Goal: Transaction & Acquisition: Purchase product/service

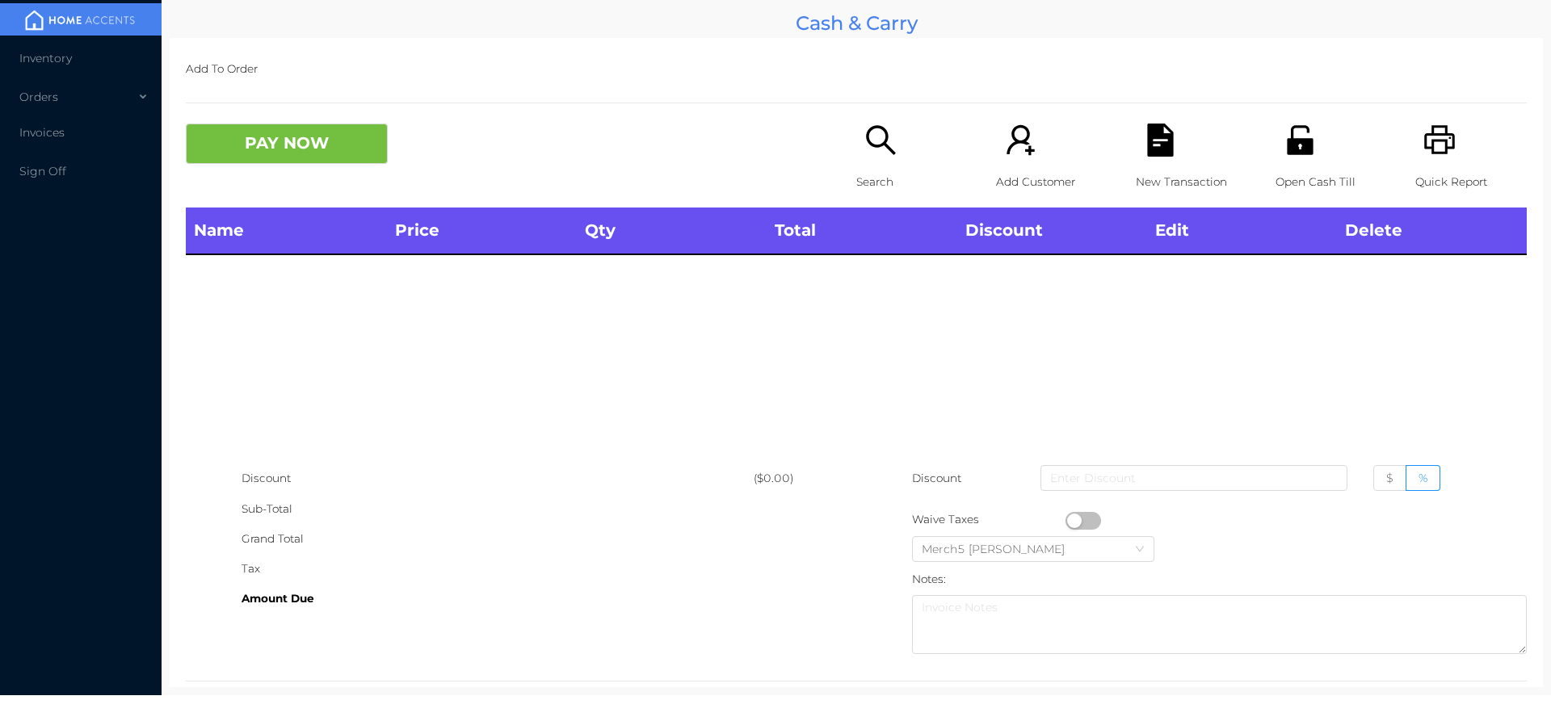
scroll to position [30, 0]
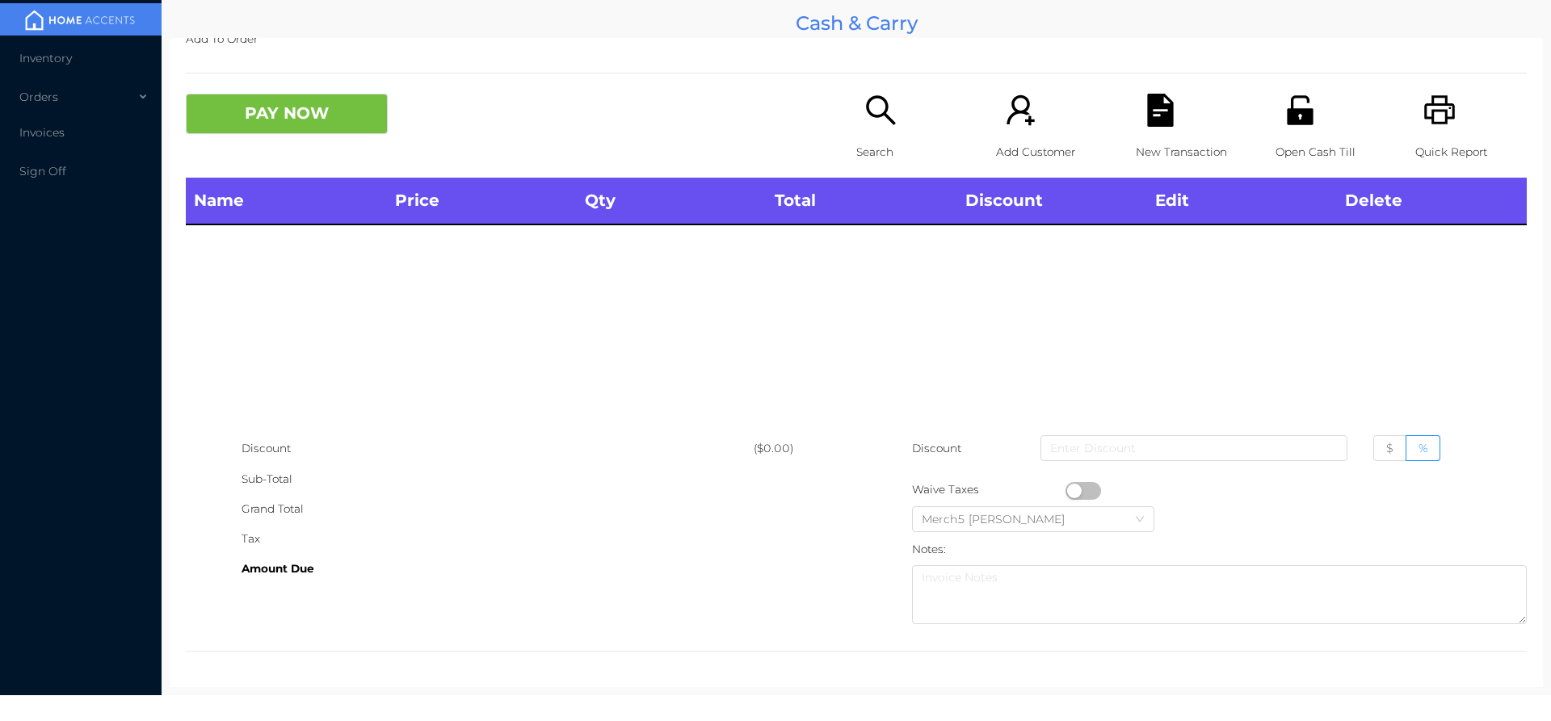
click at [872, 107] on icon "icon: search" at bounding box center [880, 110] width 33 height 33
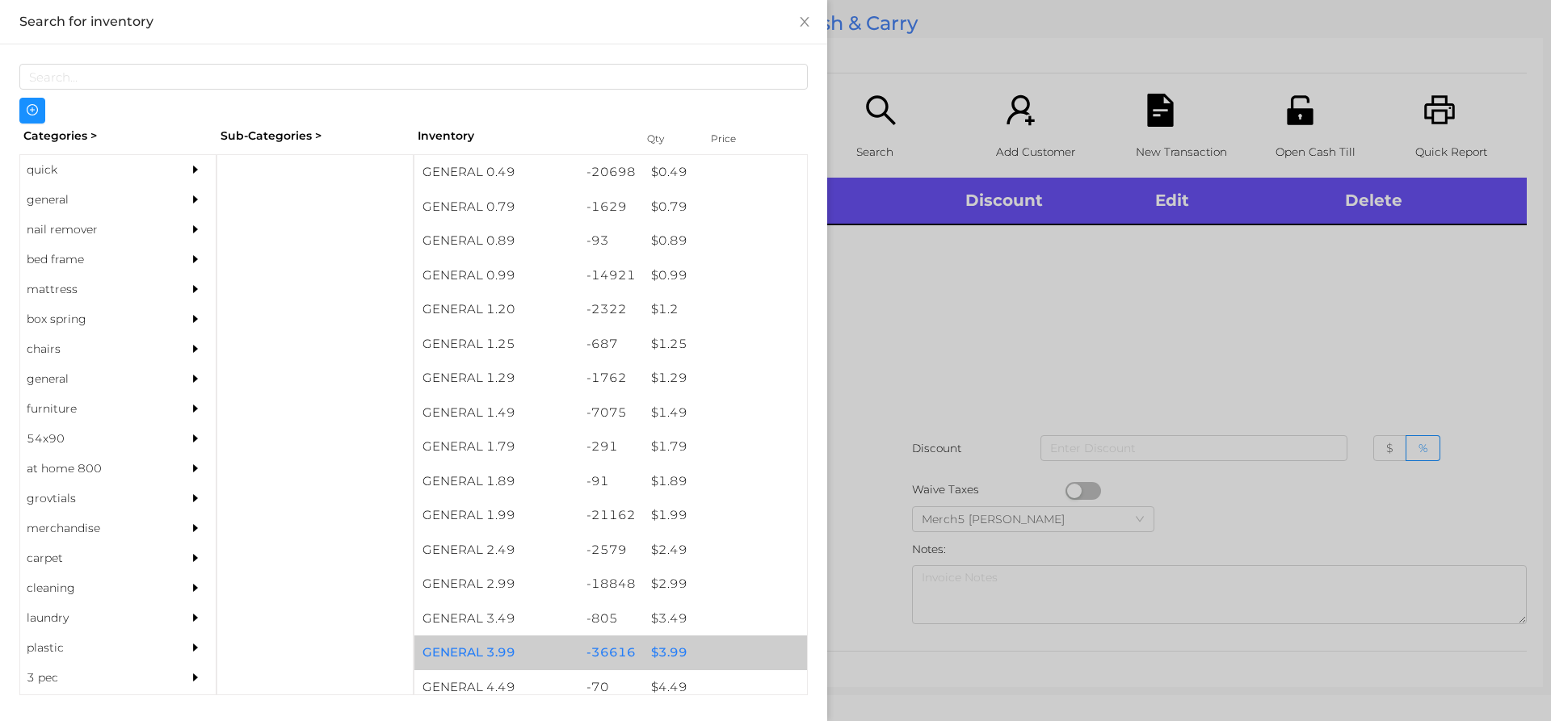
click at [664, 650] on div "$ 3.99" at bounding box center [725, 653] width 164 height 35
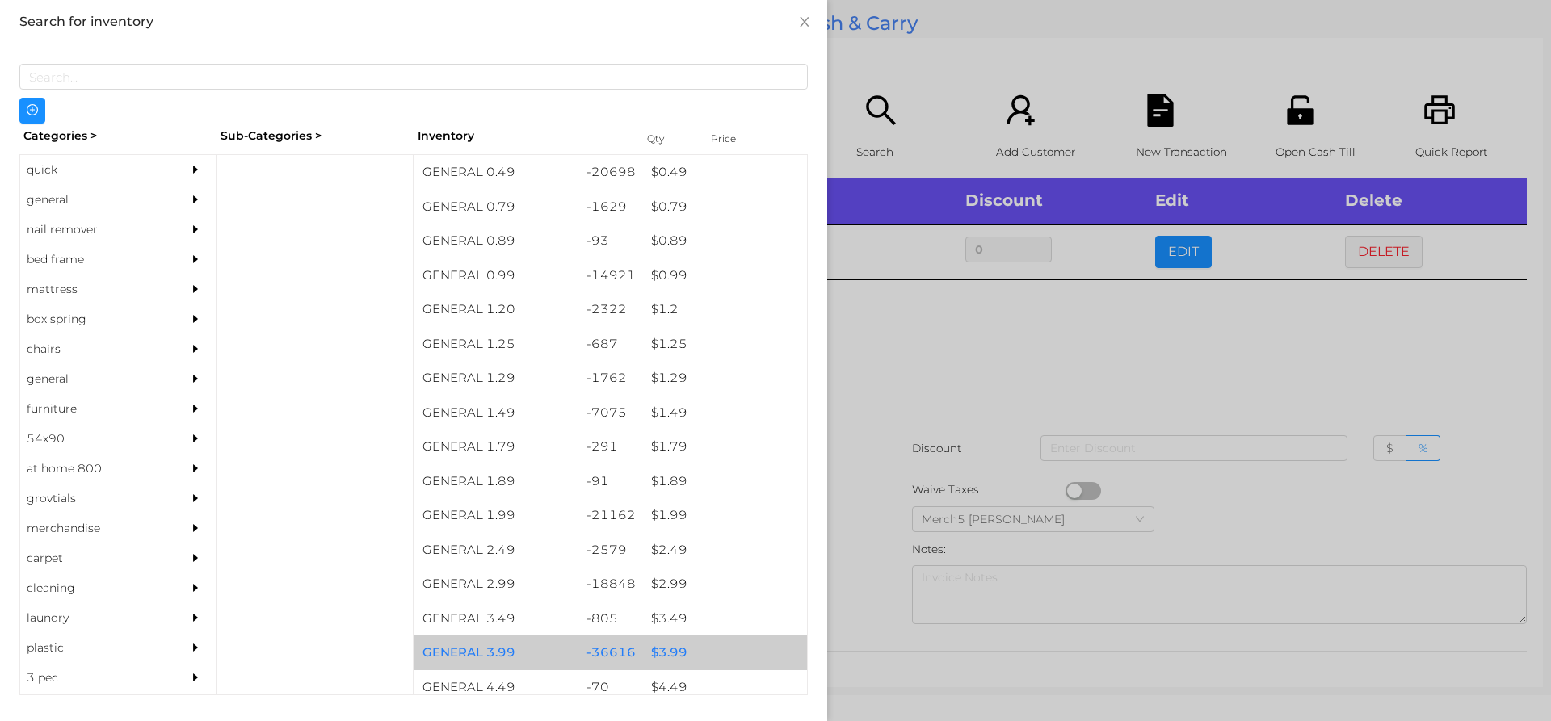
click at [660, 654] on div "$ 3.99" at bounding box center [725, 653] width 164 height 35
click at [656, 654] on div "$ 3.99" at bounding box center [725, 653] width 164 height 35
click at [654, 658] on div "$ 3.99" at bounding box center [725, 653] width 164 height 35
click at [658, 654] on div "$ 3.99" at bounding box center [725, 653] width 164 height 35
click at [654, 659] on div "$ 3.99" at bounding box center [725, 653] width 164 height 35
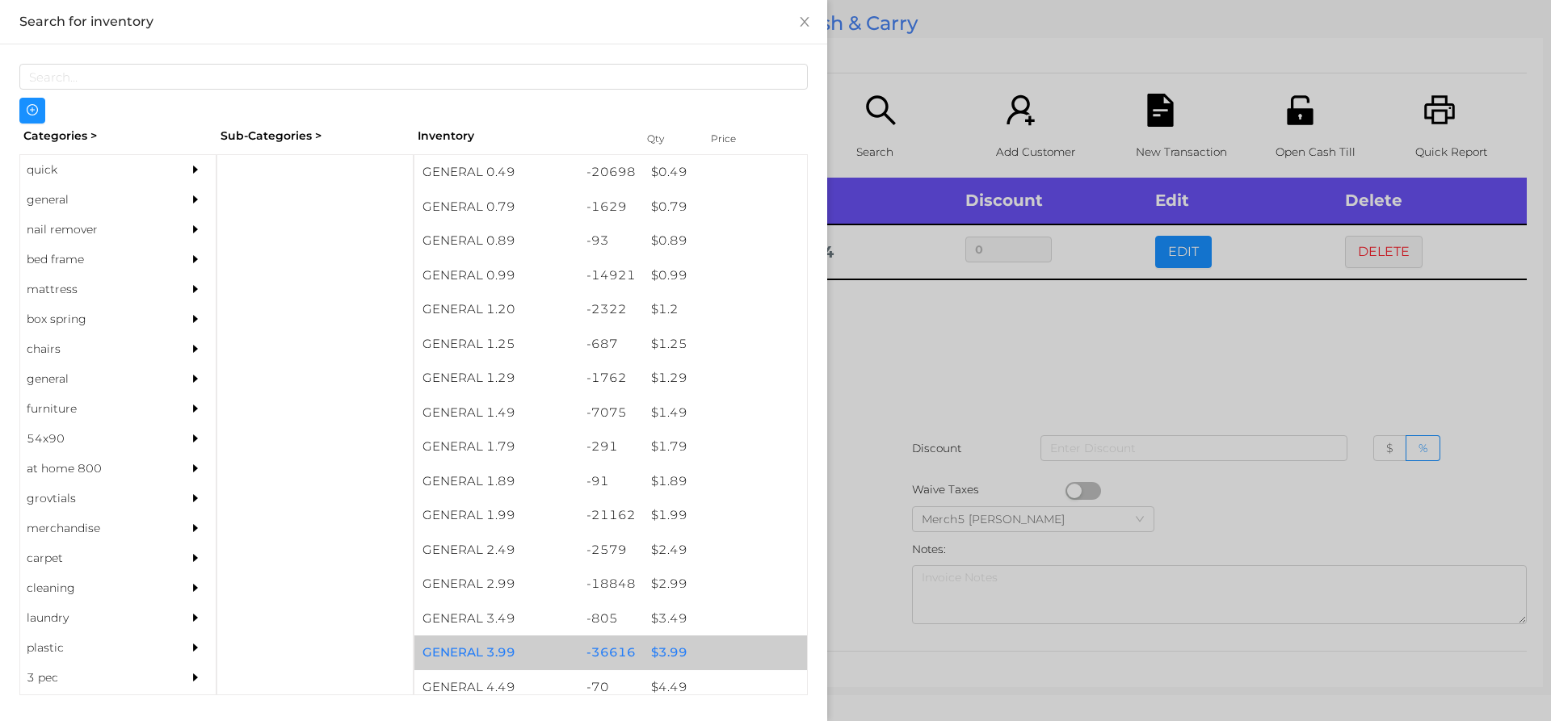
click at [656, 654] on div "$ 3.99" at bounding box center [725, 653] width 164 height 35
click at [655, 656] on div "$ 3.99" at bounding box center [725, 653] width 164 height 35
click at [648, 652] on div "$ 3.99" at bounding box center [725, 653] width 164 height 35
click at [651, 655] on div "$ 3.99" at bounding box center [725, 653] width 164 height 35
click at [643, 658] on div "$ 3.99" at bounding box center [725, 653] width 164 height 35
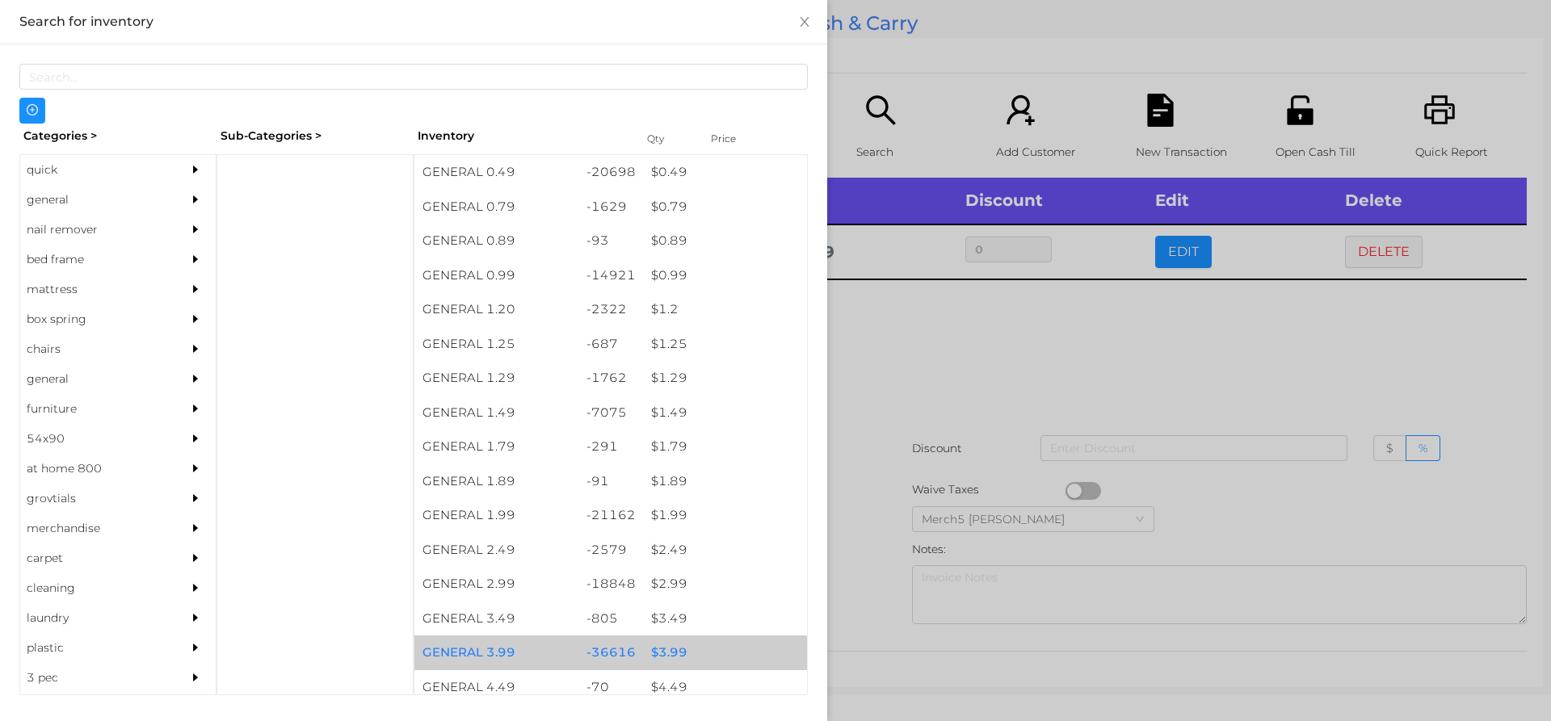
click at [649, 652] on div "$ 3.99" at bounding box center [725, 653] width 164 height 35
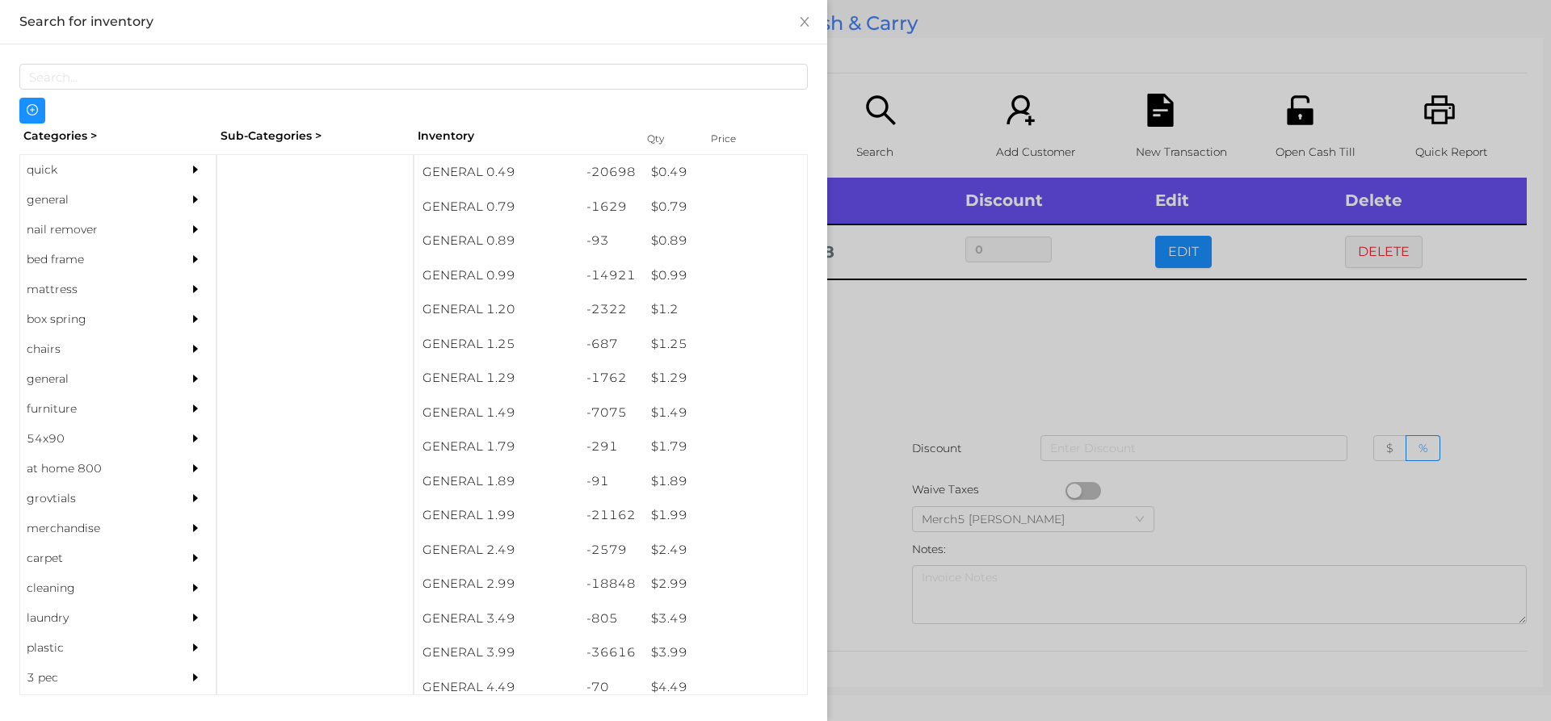
click at [906, 342] on div at bounding box center [775, 360] width 1551 height 721
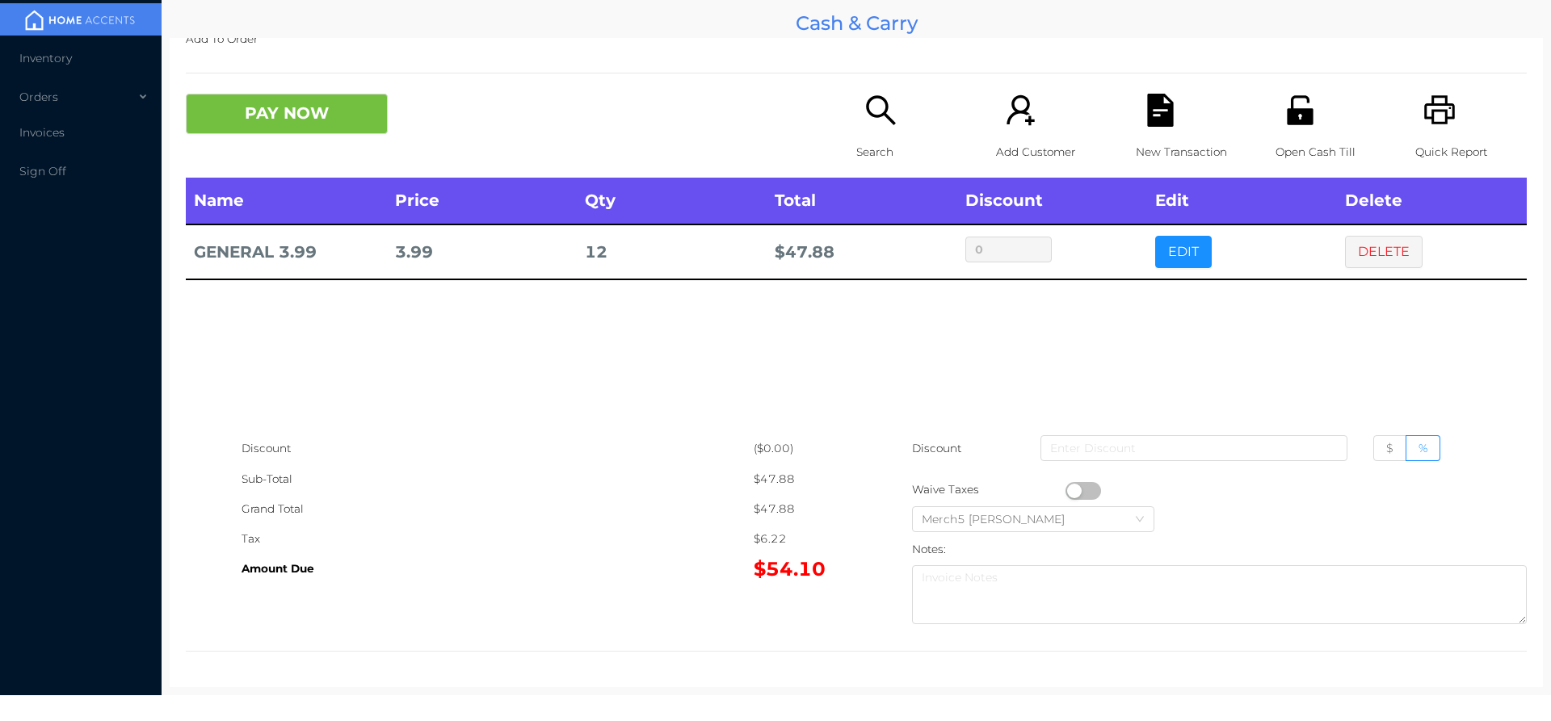
click at [874, 111] on icon "icon: search" at bounding box center [880, 110] width 33 height 33
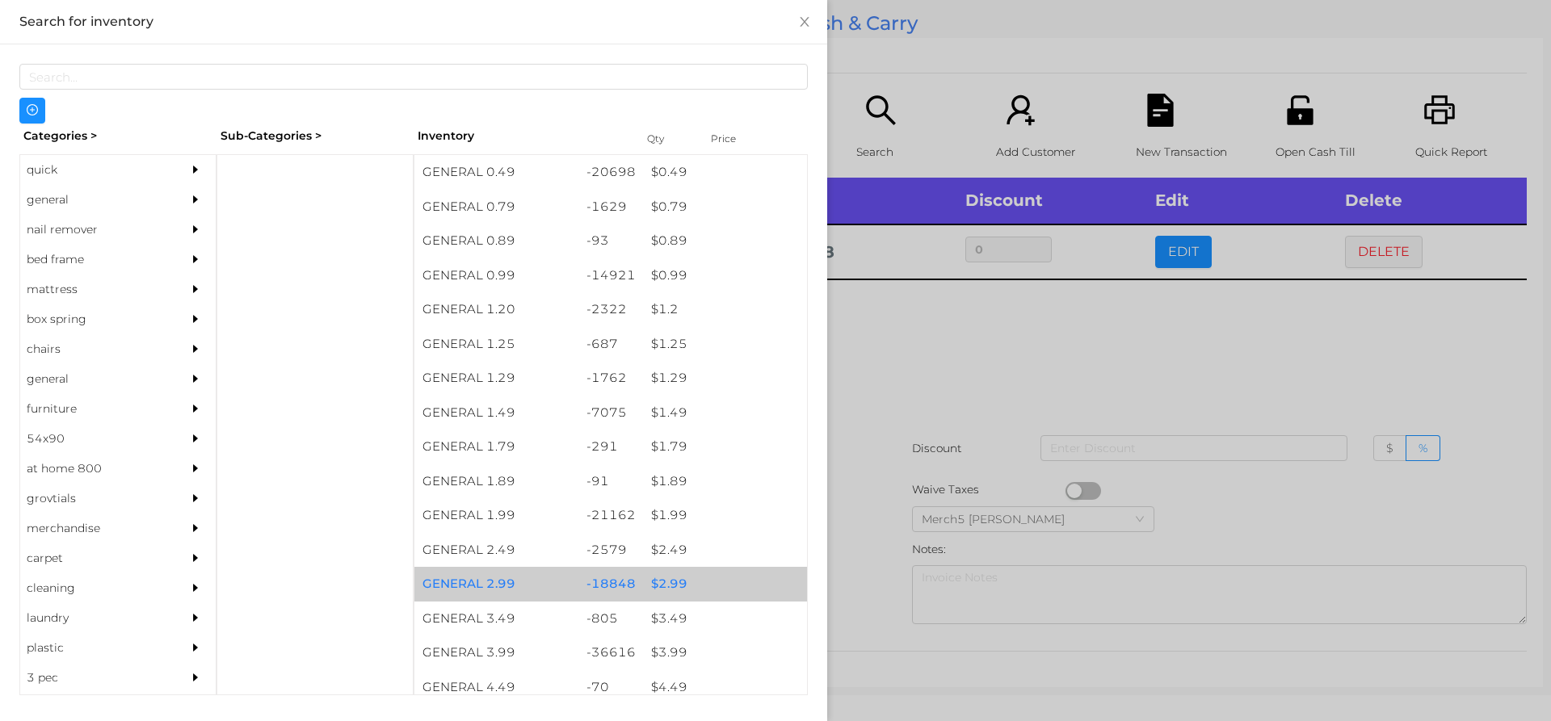
click at [664, 586] on div "$ 2.99" at bounding box center [725, 584] width 164 height 35
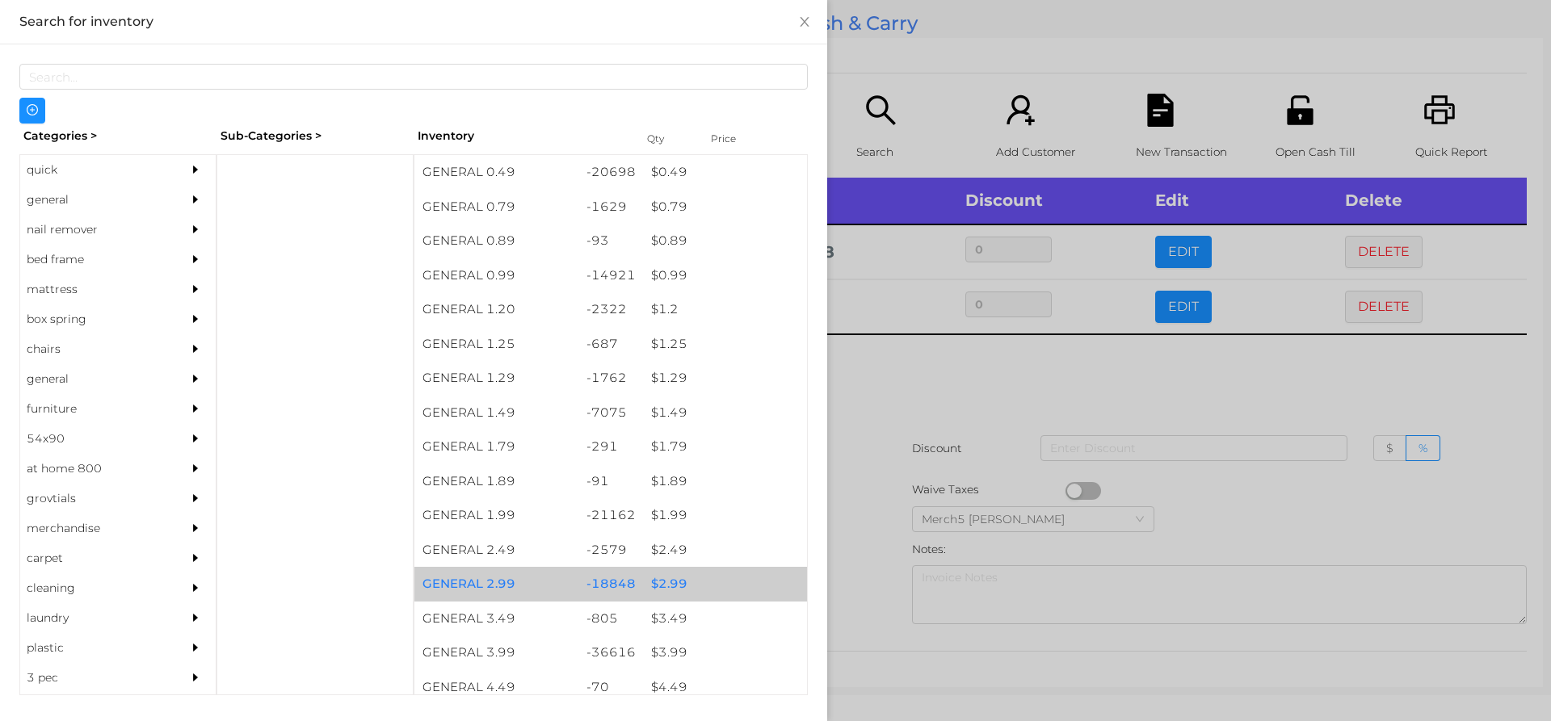
click at [662, 591] on div "$ 2.99" at bounding box center [725, 584] width 164 height 35
click at [668, 587] on div "$ 2.99" at bounding box center [725, 584] width 164 height 35
click at [661, 591] on div "$ 2.99" at bounding box center [725, 584] width 164 height 35
click at [659, 582] on div "$ 2.99" at bounding box center [725, 584] width 164 height 35
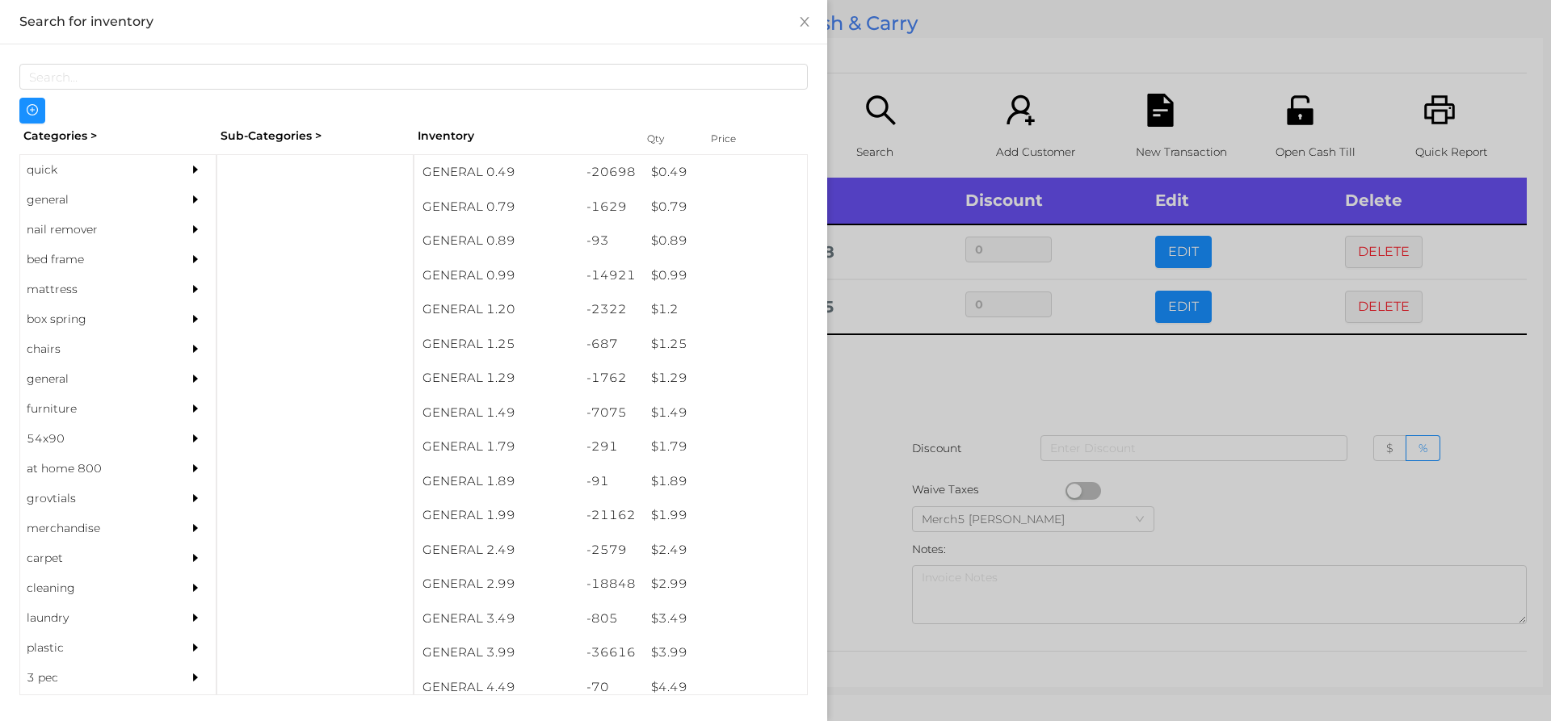
scroll to position [0, 0]
click at [964, 384] on div at bounding box center [775, 360] width 1551 height 721
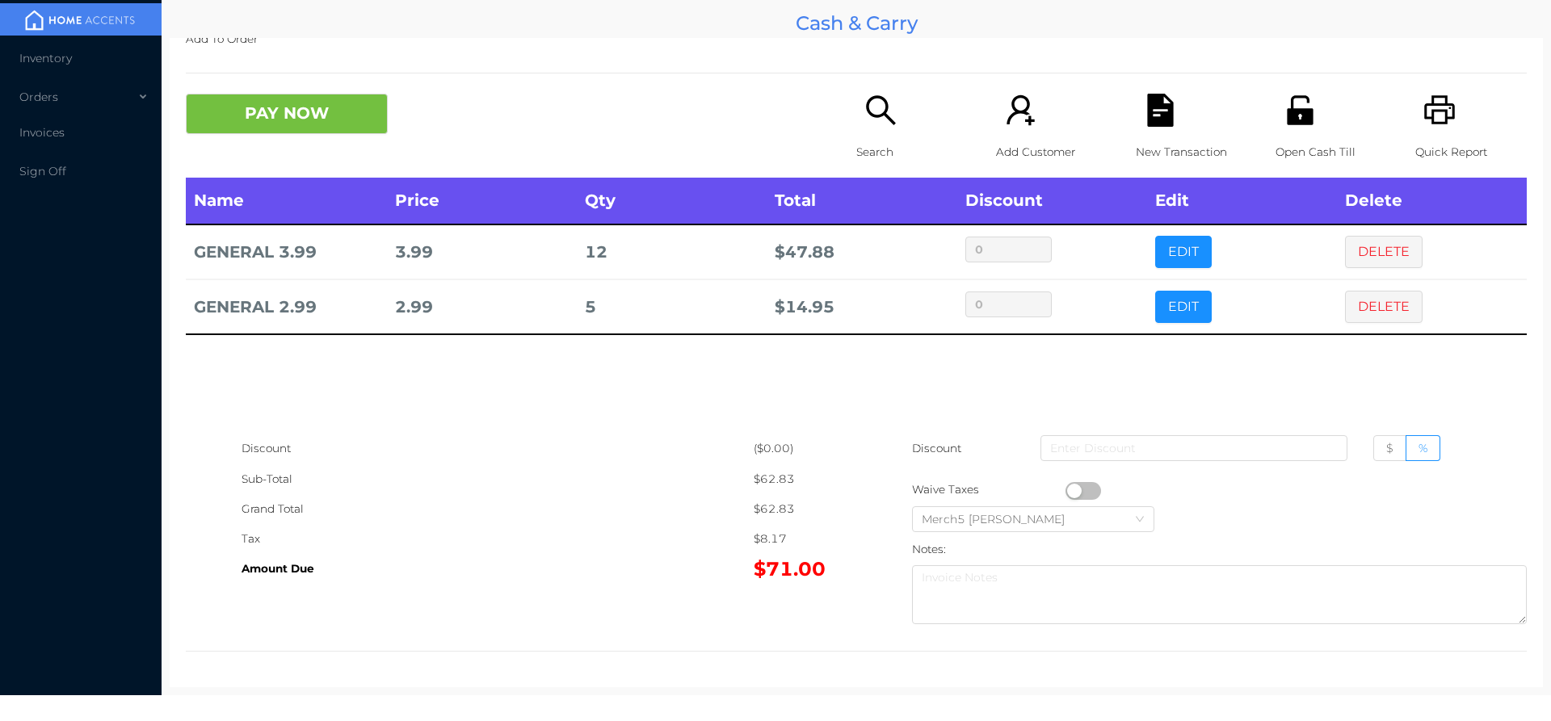
click at [866, 107] on icon "icon: search" at bounding box center [880, 109] width 29 height 29
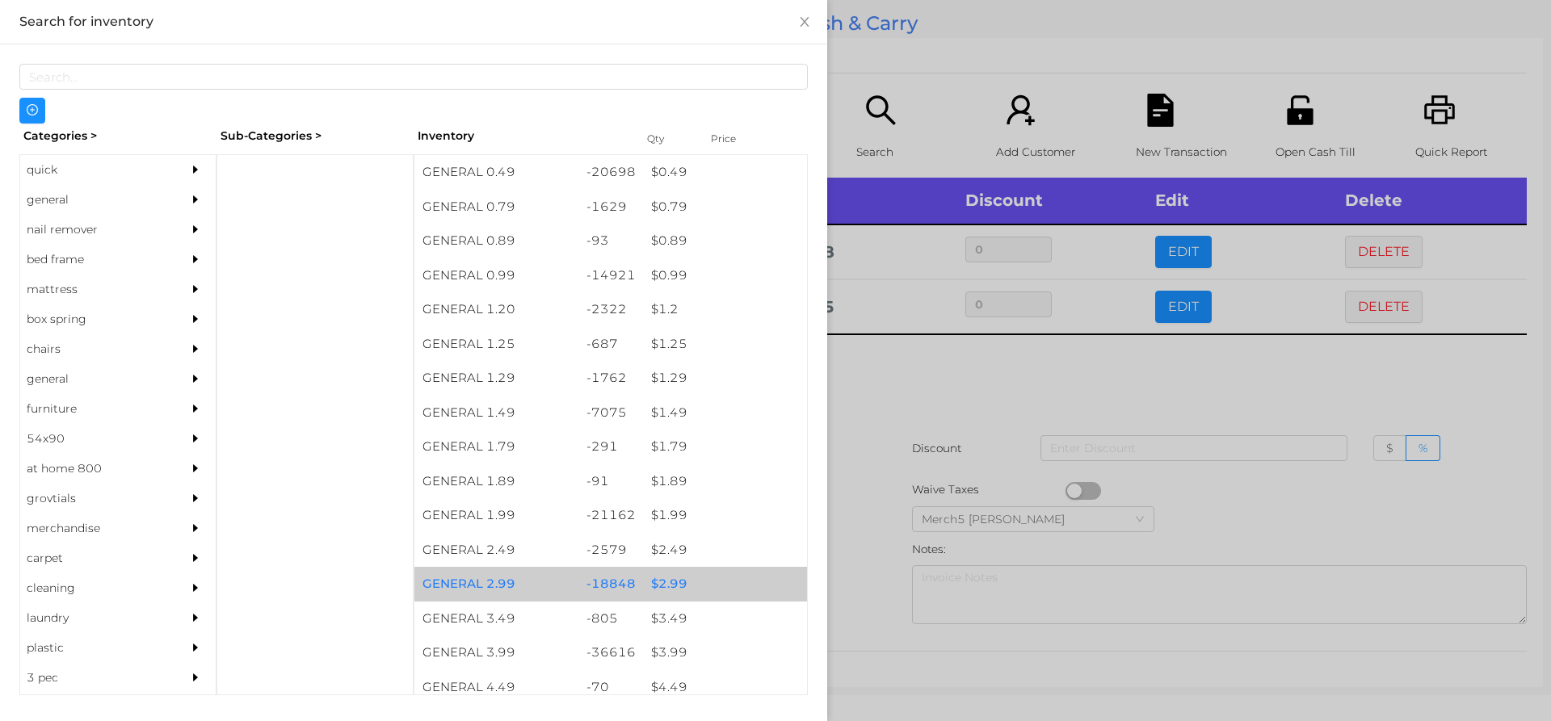
click at [658, 581] on div "$ 2.99" at bounding box center [725, 584] width 164 height 35
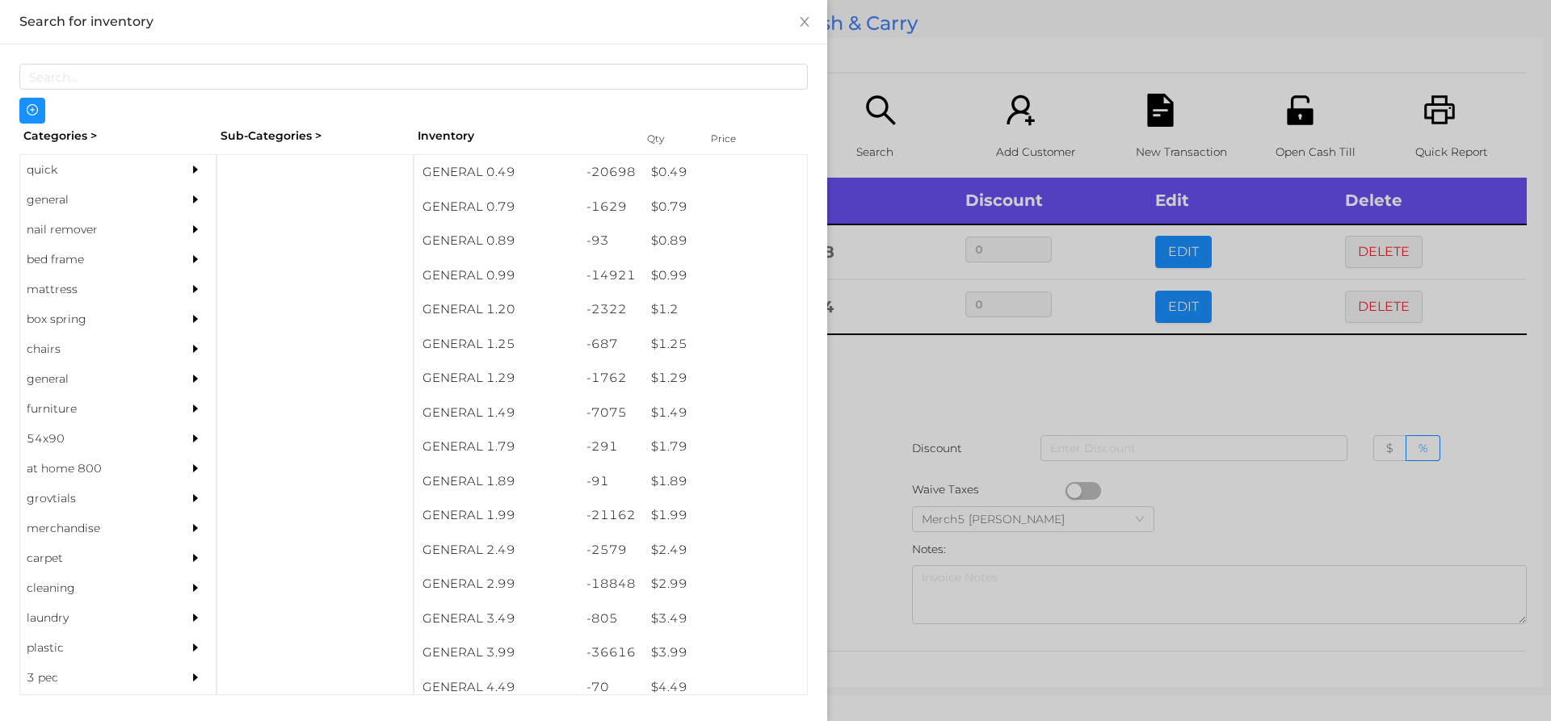
click at [887, 396] on div at bounding box center [775, 360] width 1551 height 721
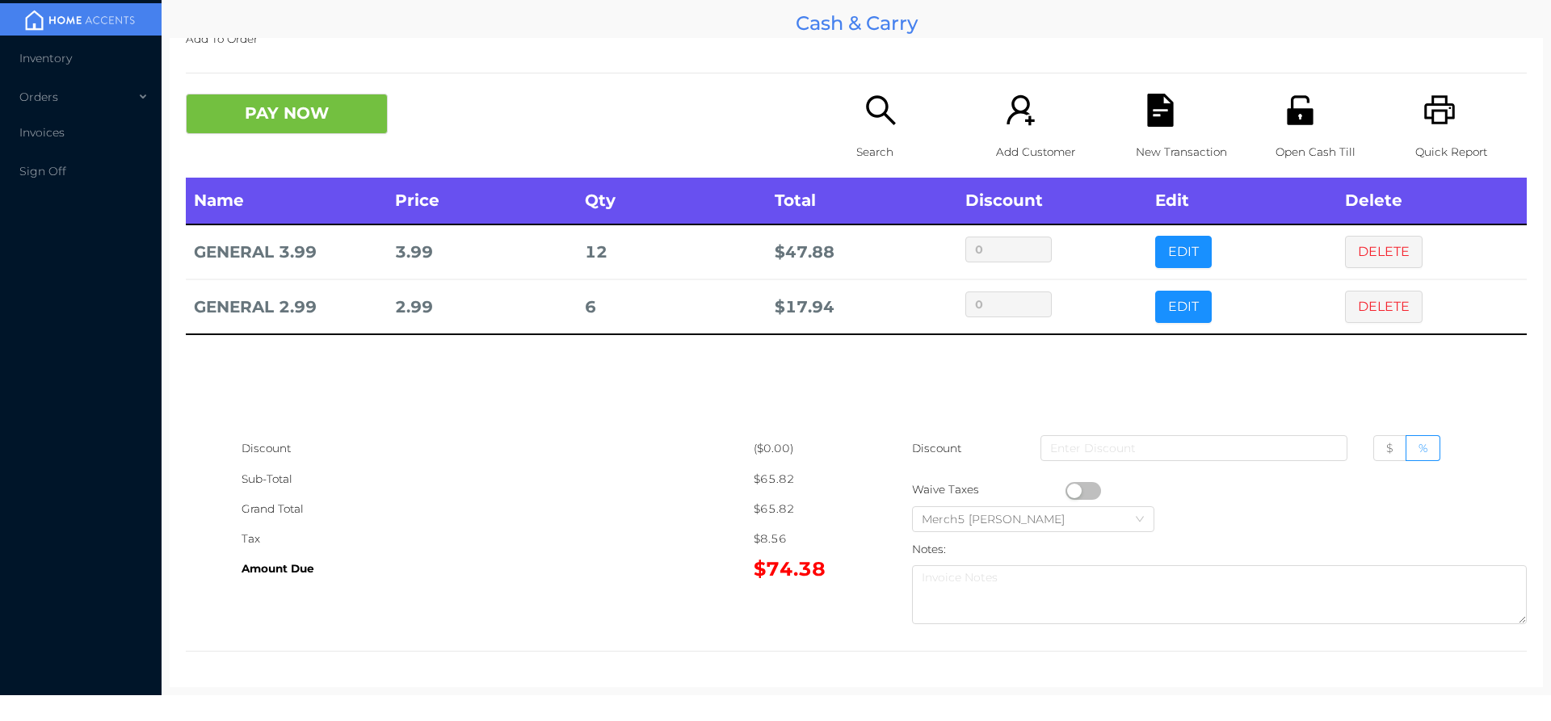
click at [876, 107] on icon "icon: search" at bounding box center [880, 110] width 33 height 33
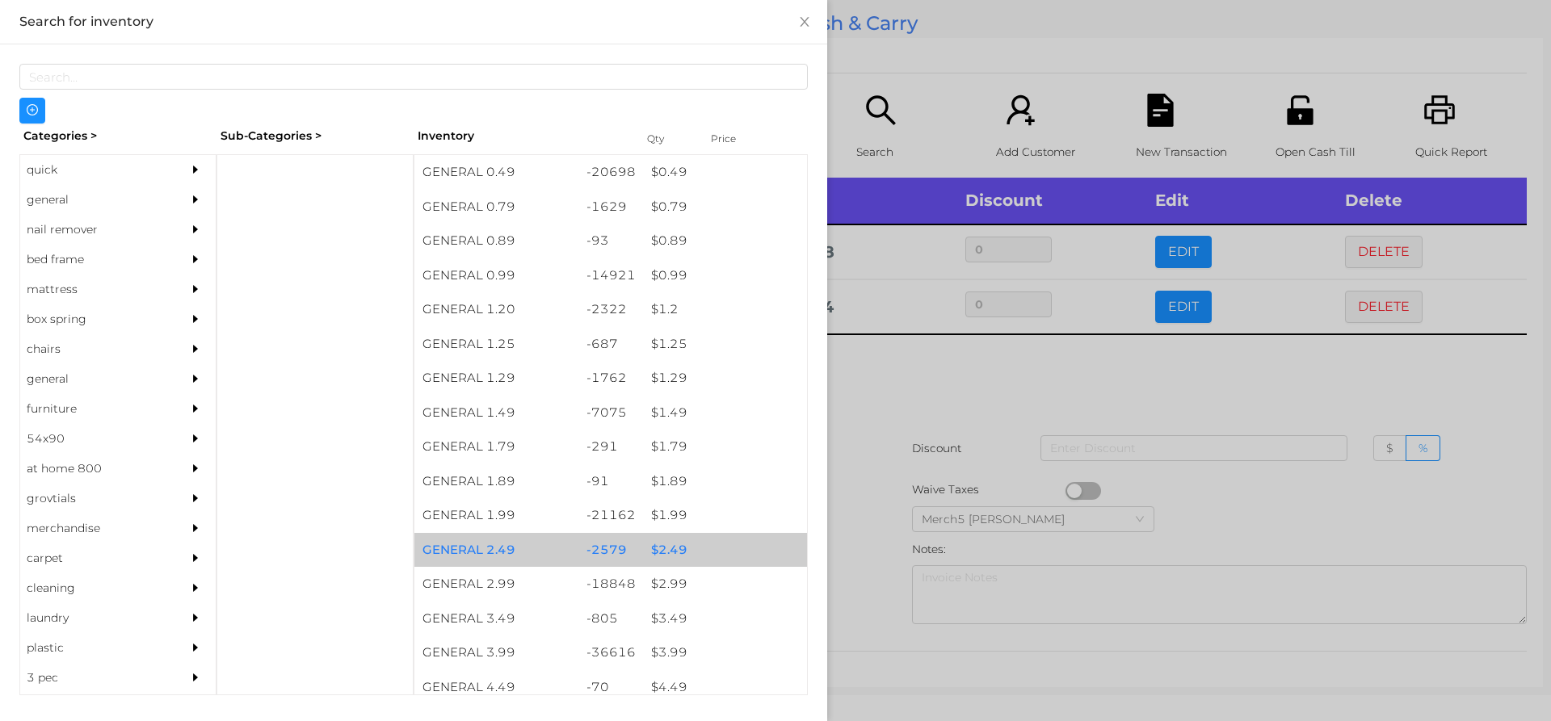
click at [666, 548] on div "$ 2.49" at bounding box center [725, 550] width 164 height 35
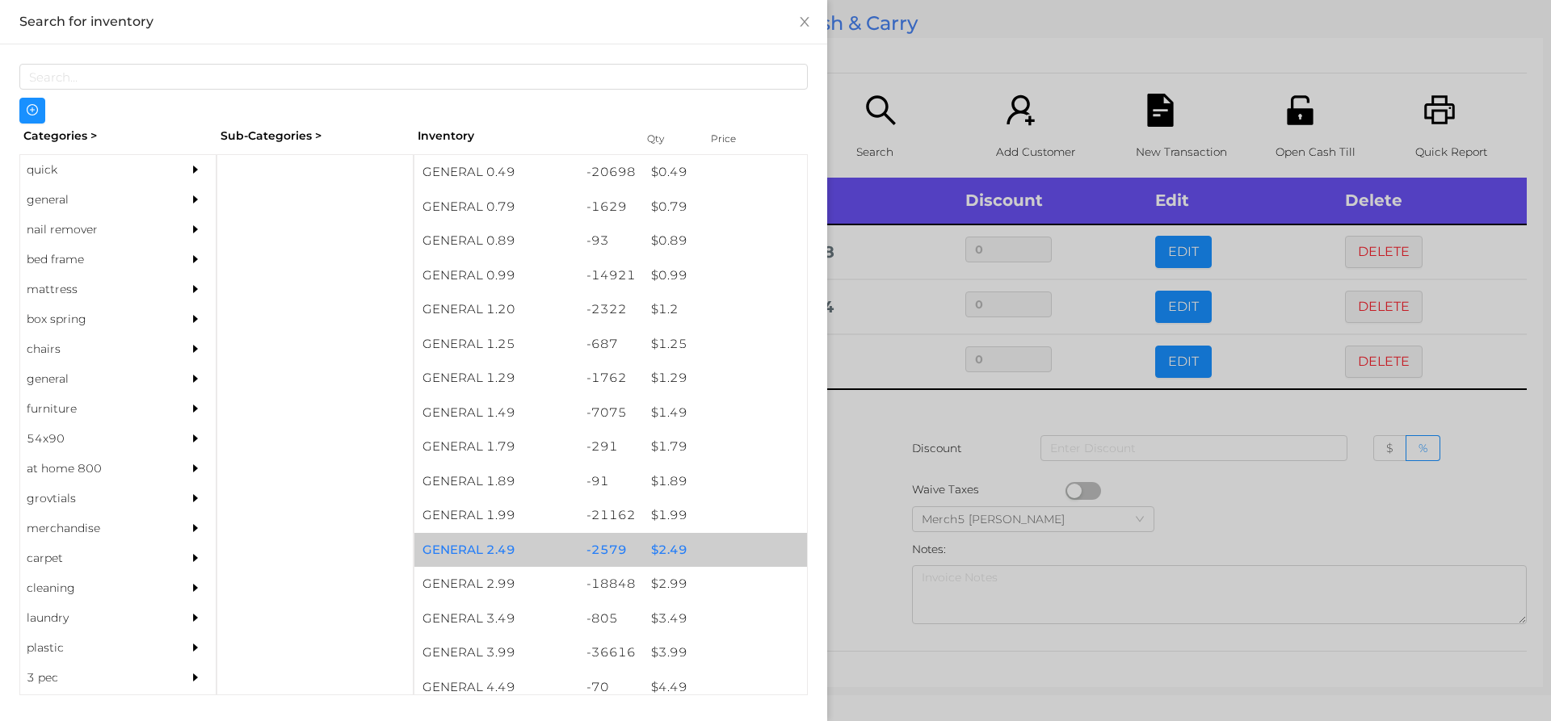
click at [659, 553] on div "$ 2.49" at bounding box center [725, 550] width 164 height 35
click at [654, 553] on div "$ 2.49" at bounding box center [725, 550] width 164 height 35
click at [656, 553] on div "$ 2.49" at bounding box center [725, 550] width 164 height 35
click at [655, 549] on div "$ 2.49" at bounding box center [725, 550] width 164 height 35
click at [657, 550] on div "$ 2.49" at bounding box center [725, 550] width 164 height 35
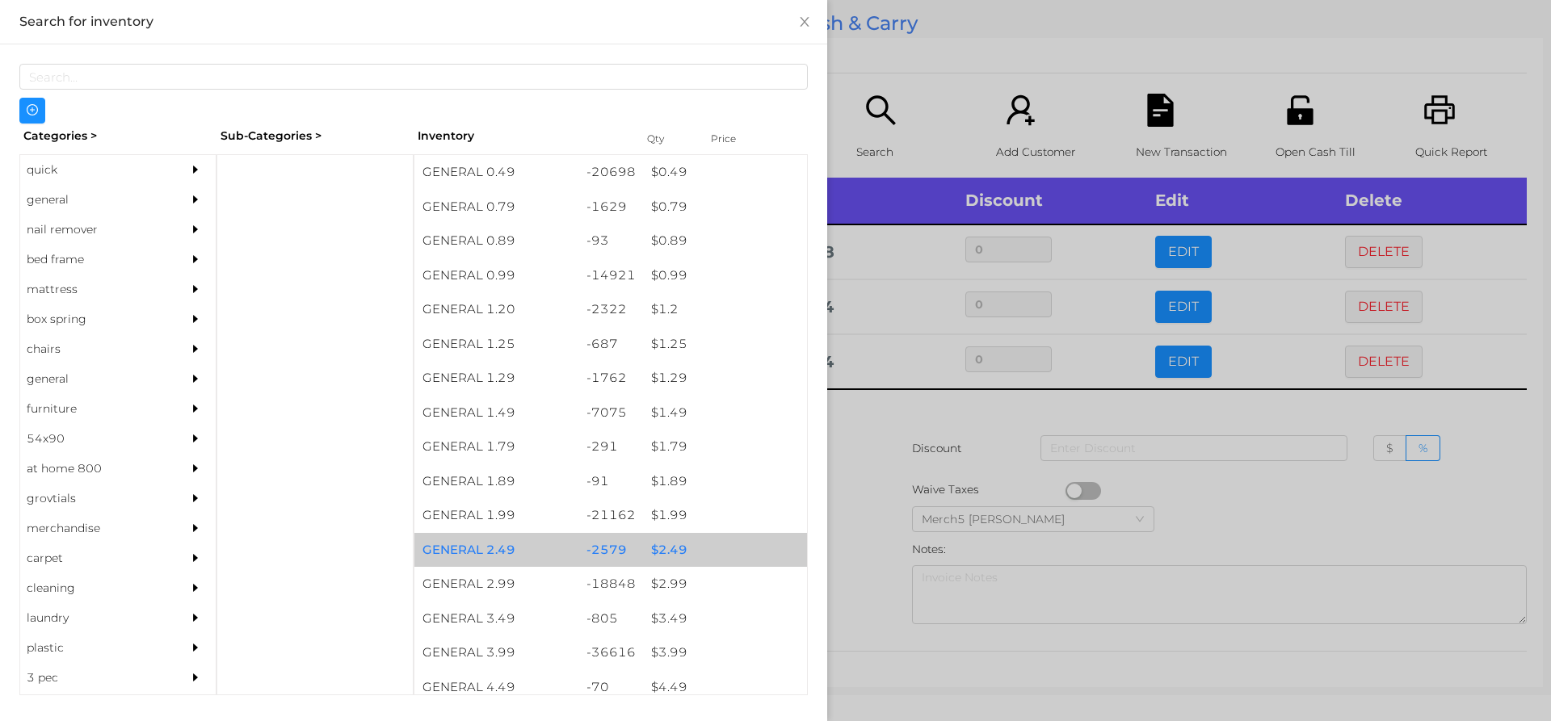
click at [873, 413] on div at bounding box center [775, 360] width 1551 height 721
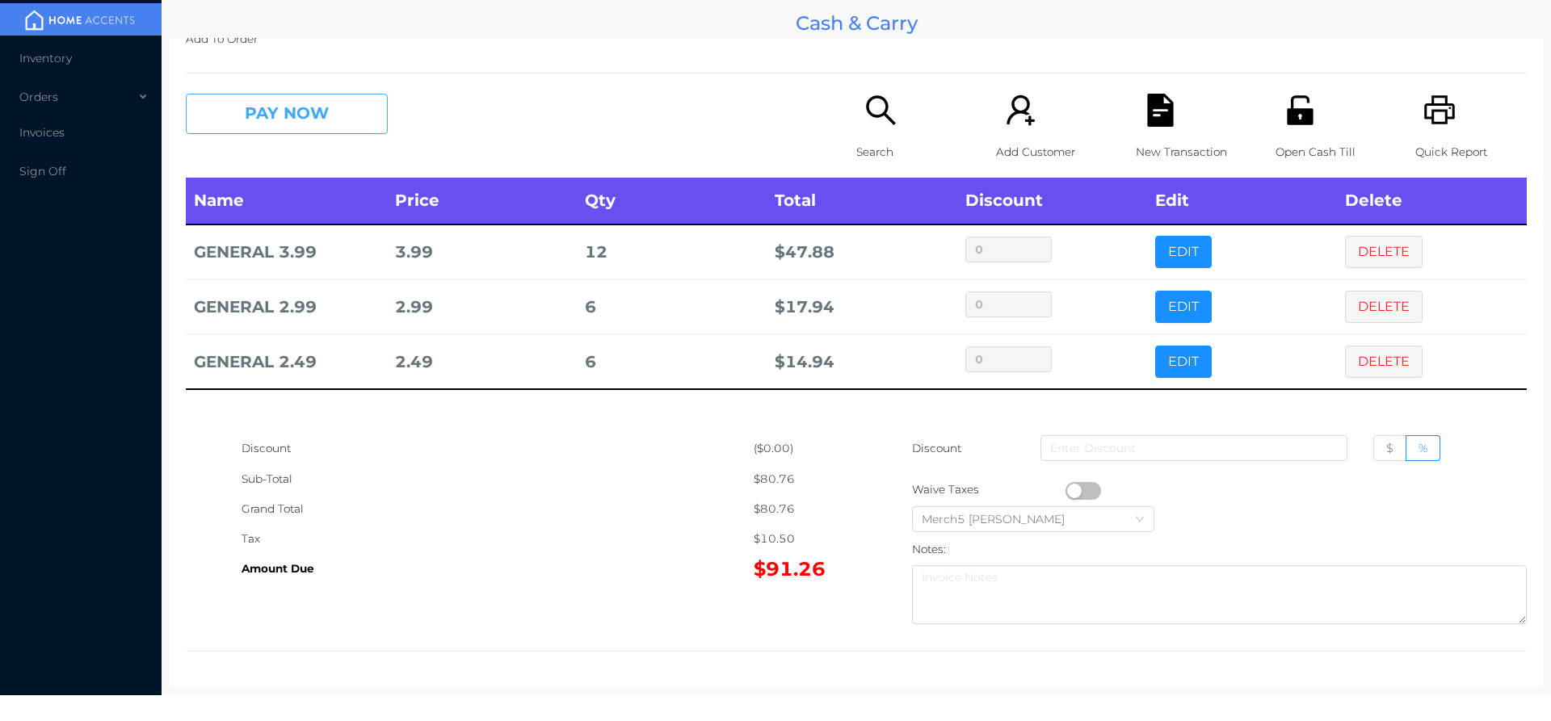
click at [348, 111] on button "PAY NOW" at bounding box center [287, 114] width 202 height 40
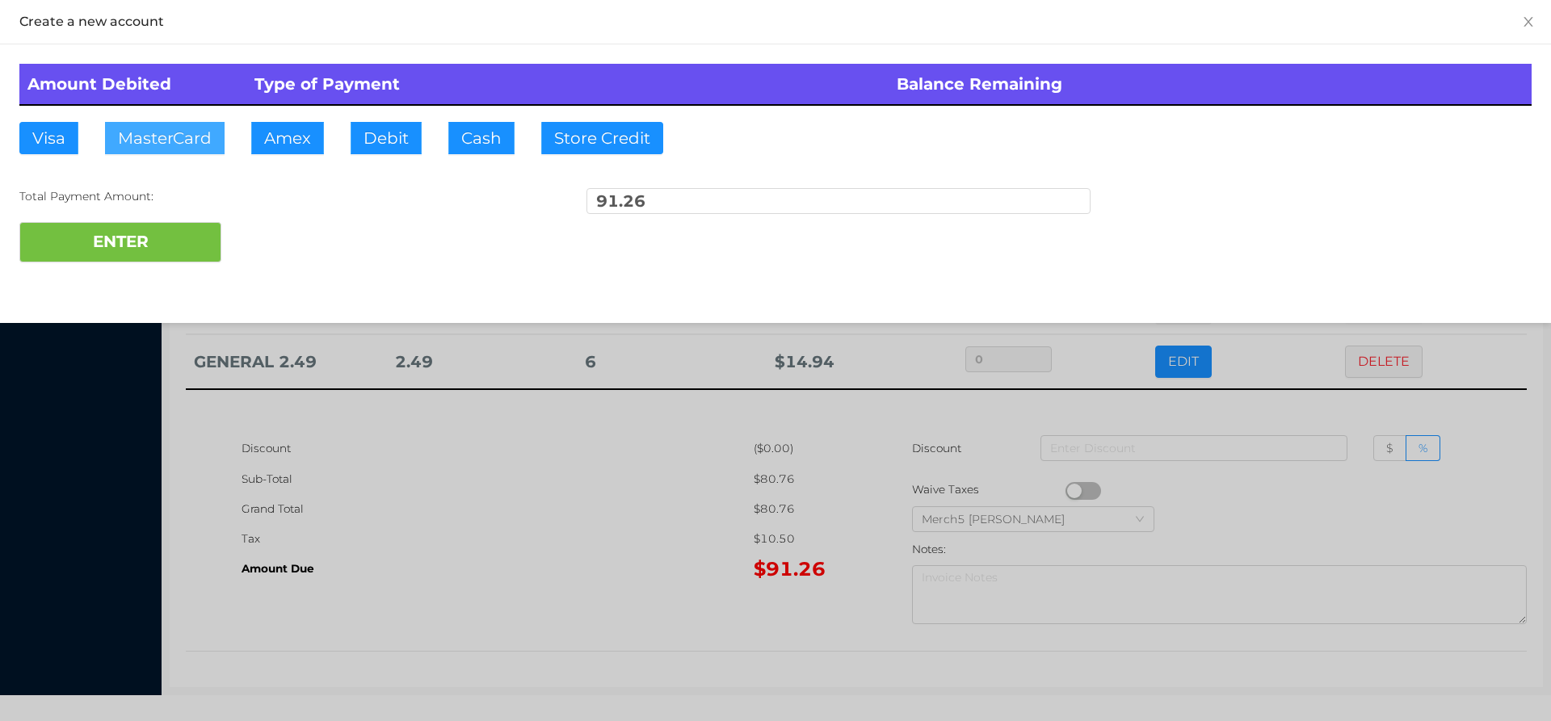
click at [169, 128] on button "MasterCard" at bounding box center [165, 138] width 120 height 32
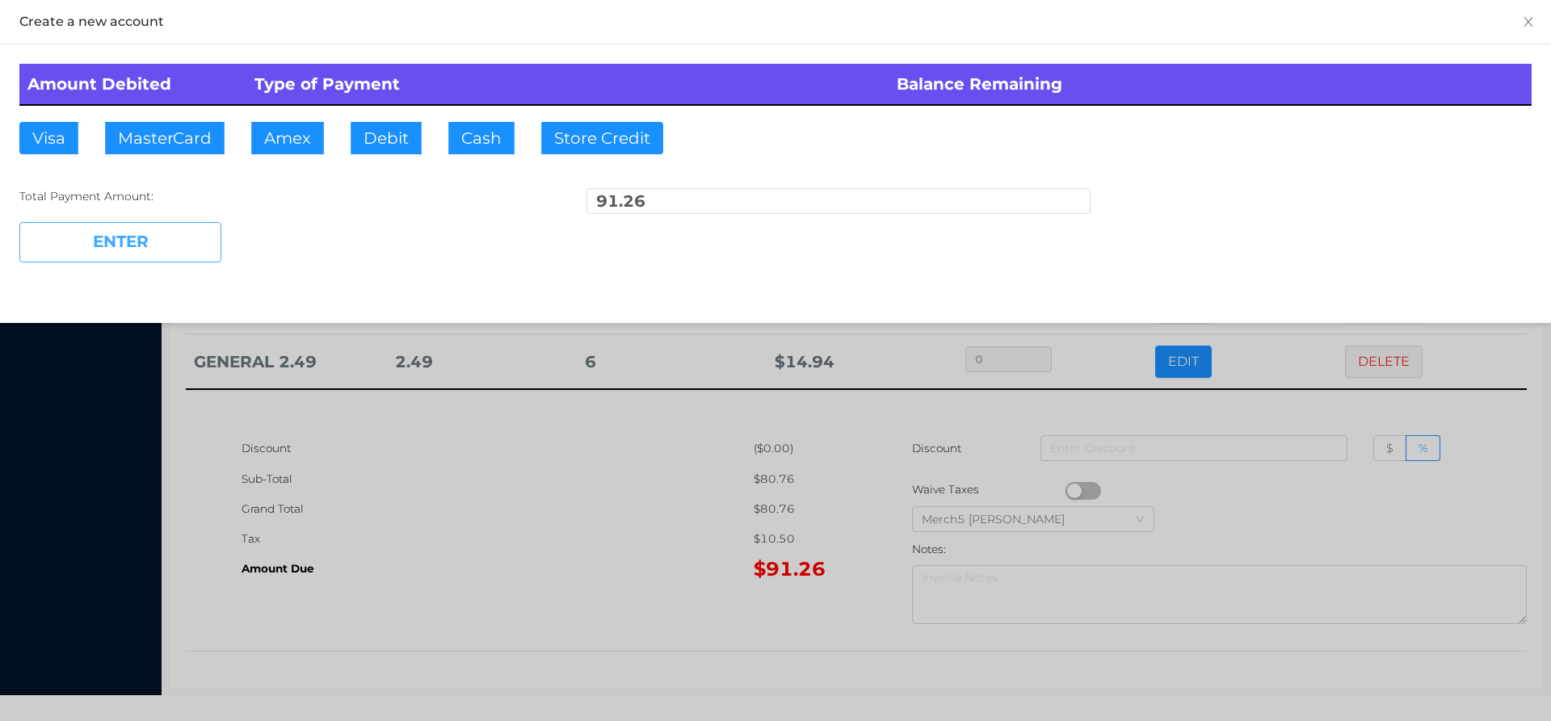
click at [106, 248] on button "ENTER" at bounding box center [120, 242] width 202 height 40
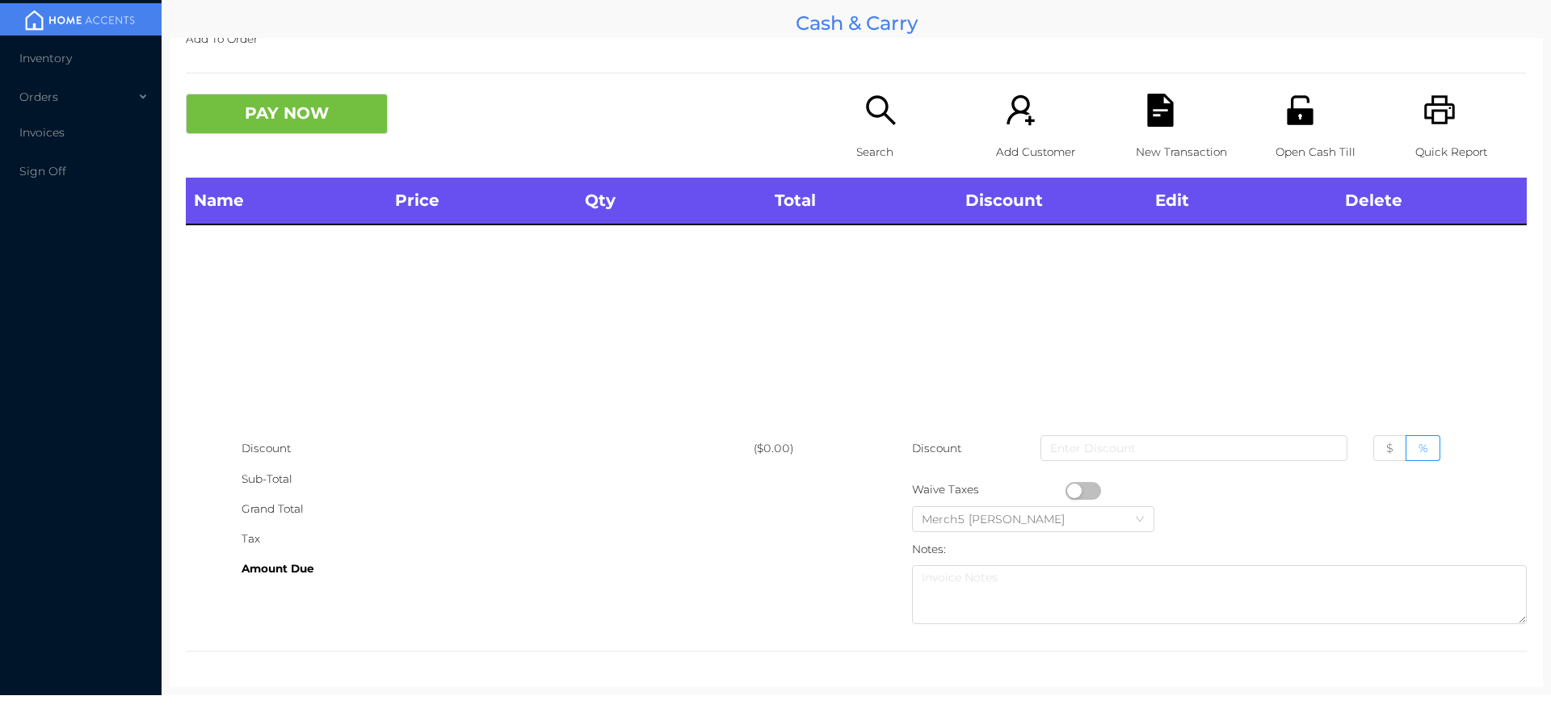
click at [1424, 113] on icon "icon: printer" at bounding box center [1439, 110] width 33 height 33
